Goal: Information Seeking & Learning: Learn about a topic

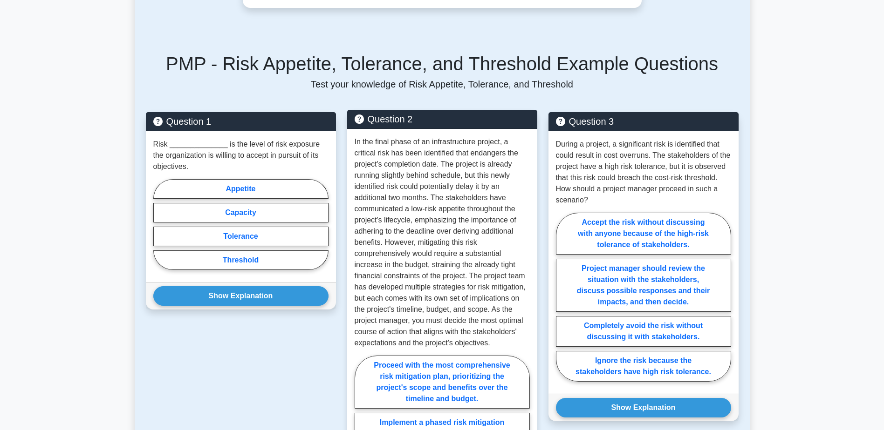
scroll to position [745, 0]
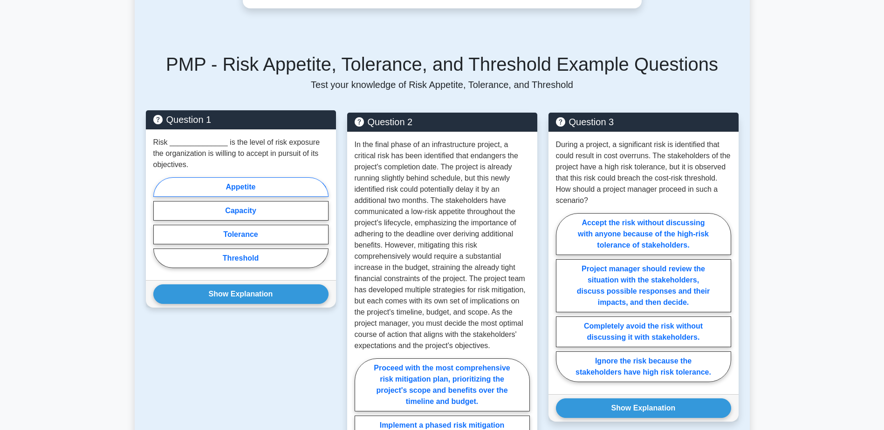
click at [250, 184] on label "Appetite" at bounding box center [240, 188] width 175 height 20
click at [159, 223] on input "Appetite" at bounding box center [156, 226] width 6 height 6
radio input "true"
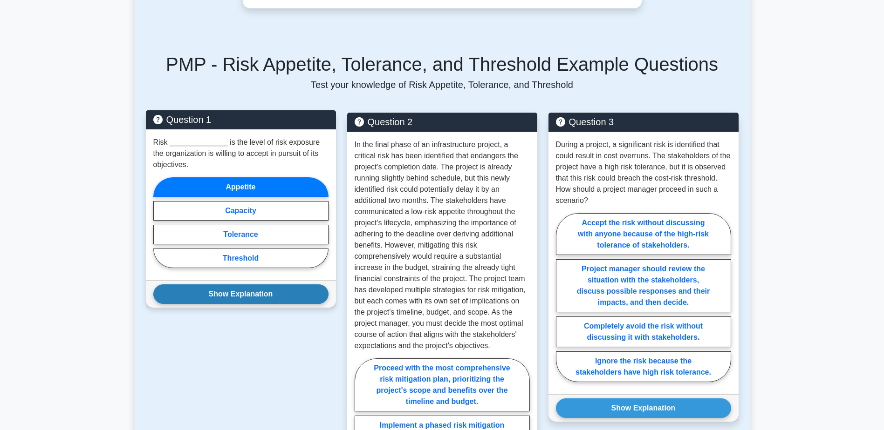
click at [234, 291] on button "Show Explanation" at bounding box center [240, 295] width 175 height 20
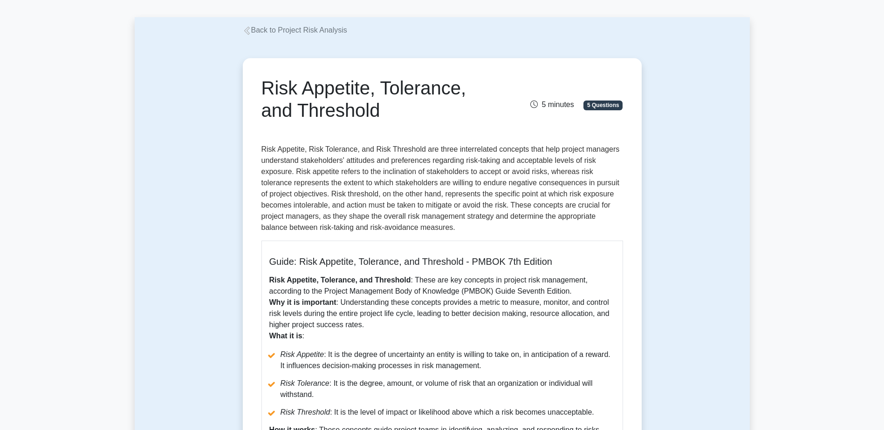
scroll to position [0, 0]
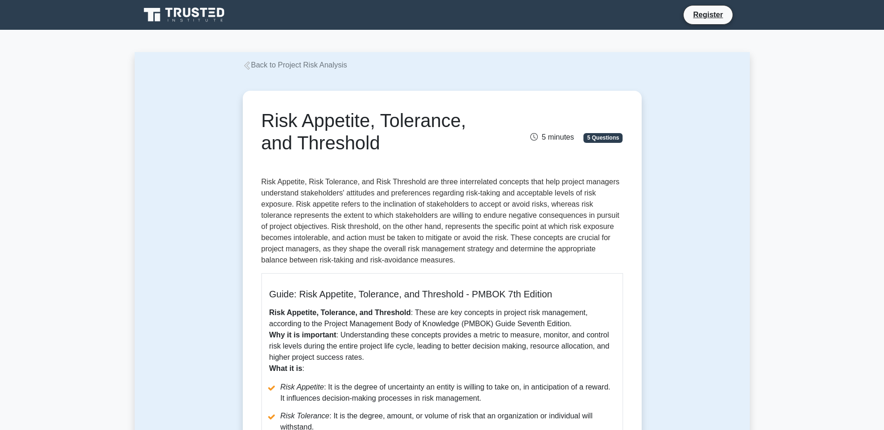
click at [243, 215] on div "Risk Appetite, Tolerance, and Threshold 5 minutes 5 Questions Guide: Risk Appet…" at bounding box center [442, 421] width 399 height 661
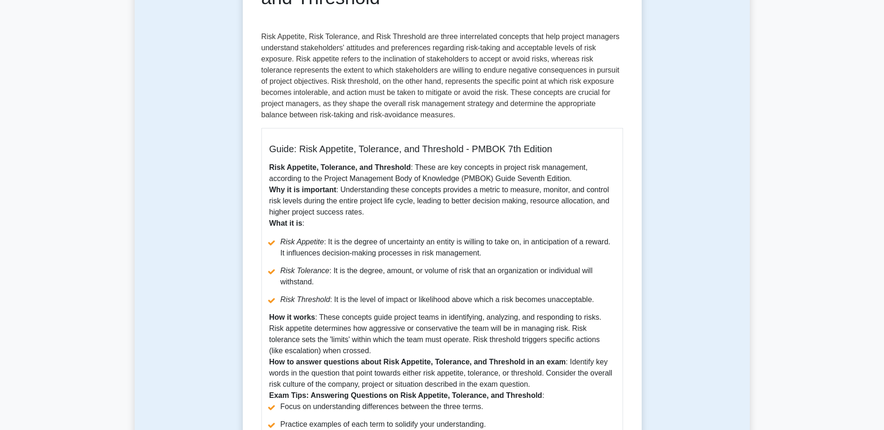
scroll to position [233, 0]
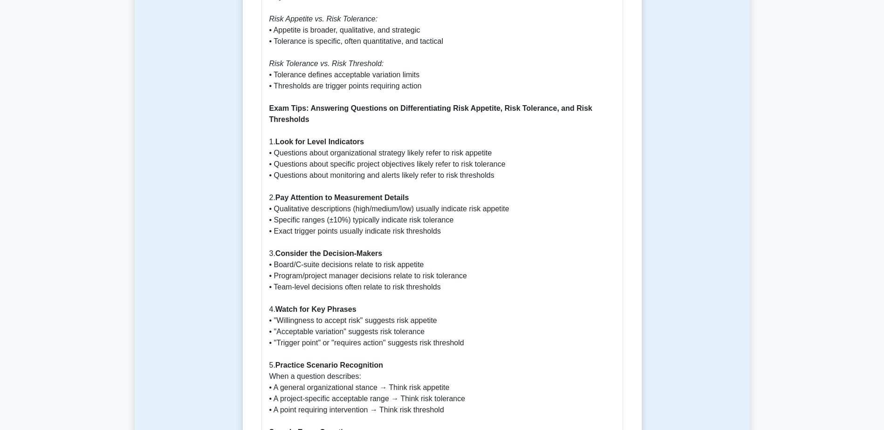
scroll to position [1025, 0]
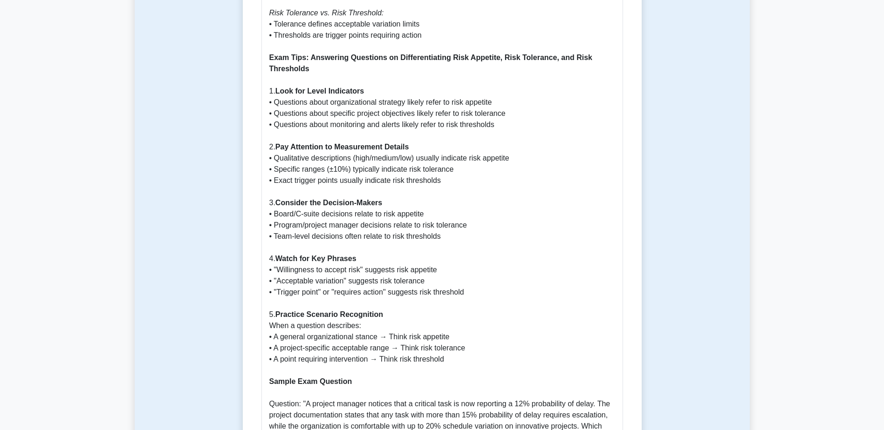
drag, startPoint x: 391, startPoint y: 125, endPoint x: 377, endPoint y: 102, distance: 27.6
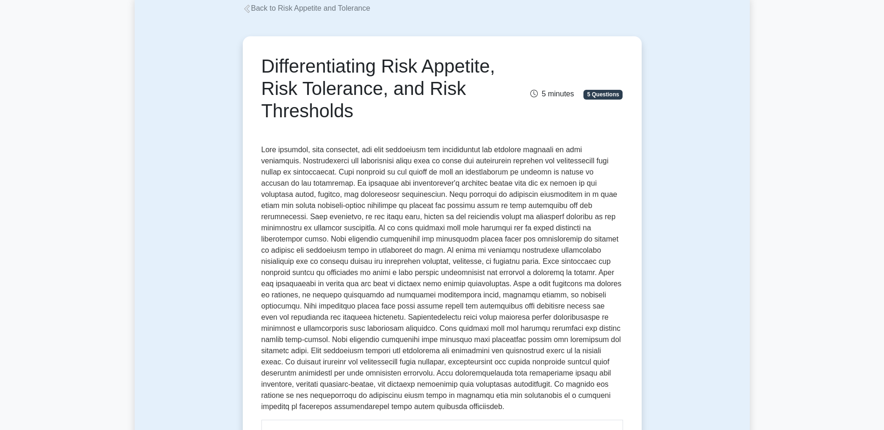
scroll to position [0, 0]
